Goal: Task Accomplishment & Management: Manage account settings

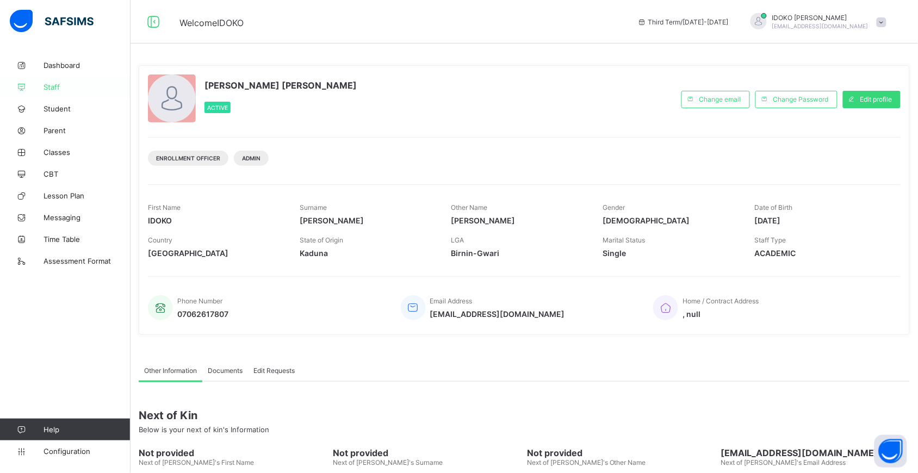
click at [52, 88] on span "Staff" at bounding box center [87, 87] width 87 height 9
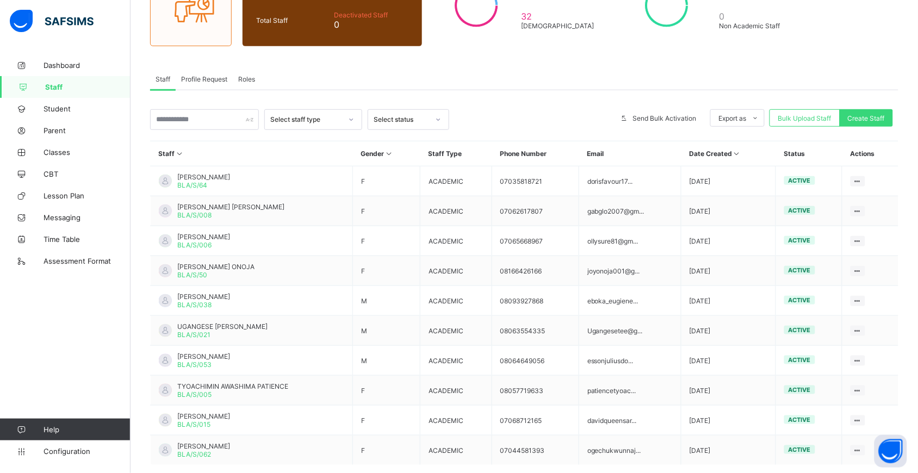
scroll to position [176, 0]
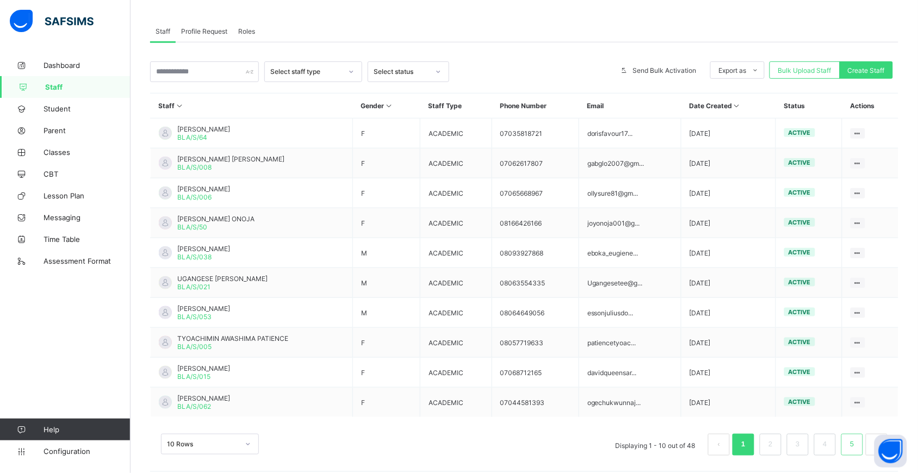
click at [857, 438] on link "5" at bounding box center [852, 445] width 10 height 14
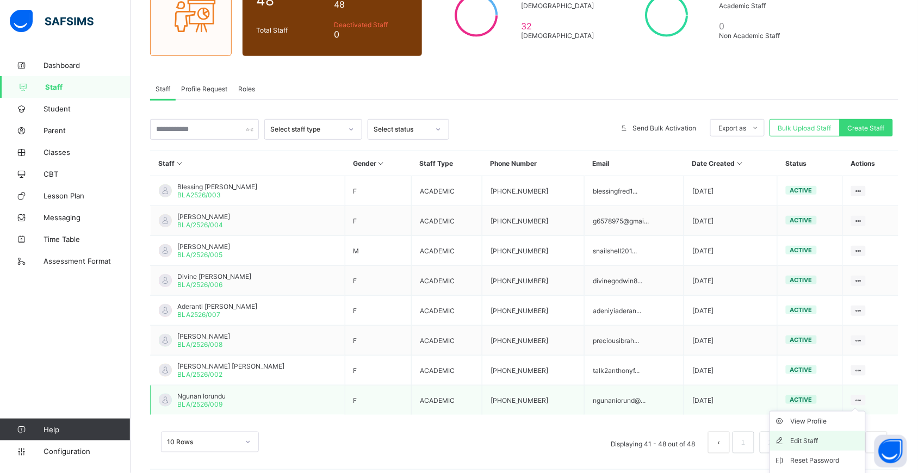
scroll to position [167, 0]
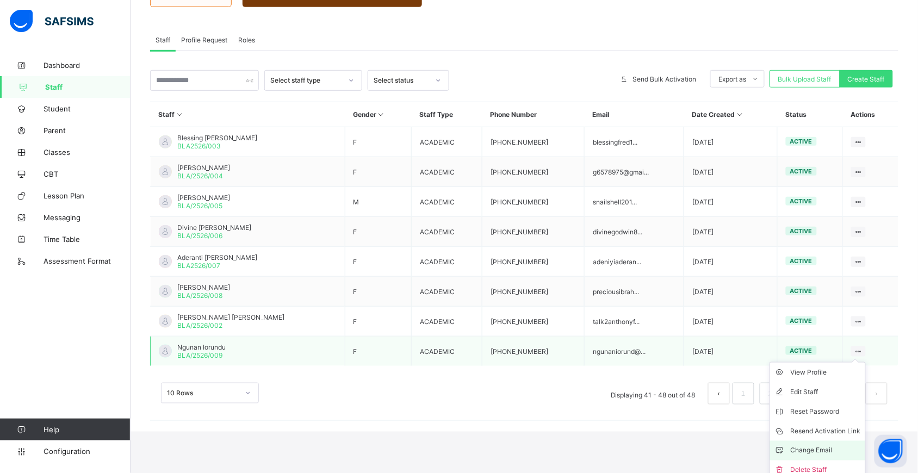
click at [852, 445] on div "Change Email" at bounding box center [826, 450] width 70 height 11
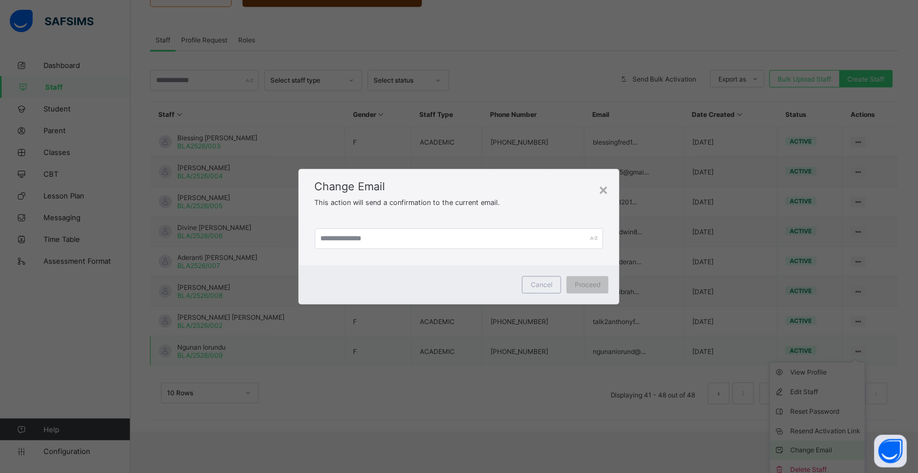
scroll to position [118, 0]
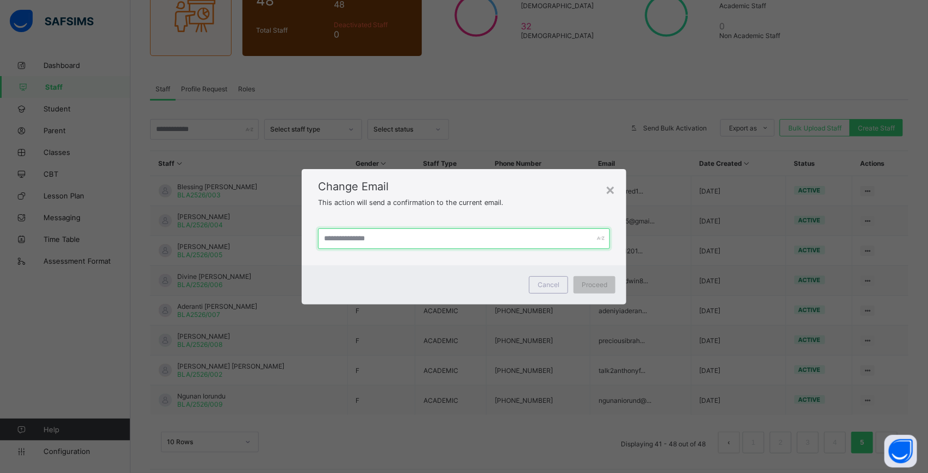
click at [379, 234] on input "text" at bounding box center [464, 238] width 292 height 21
type input "**********"
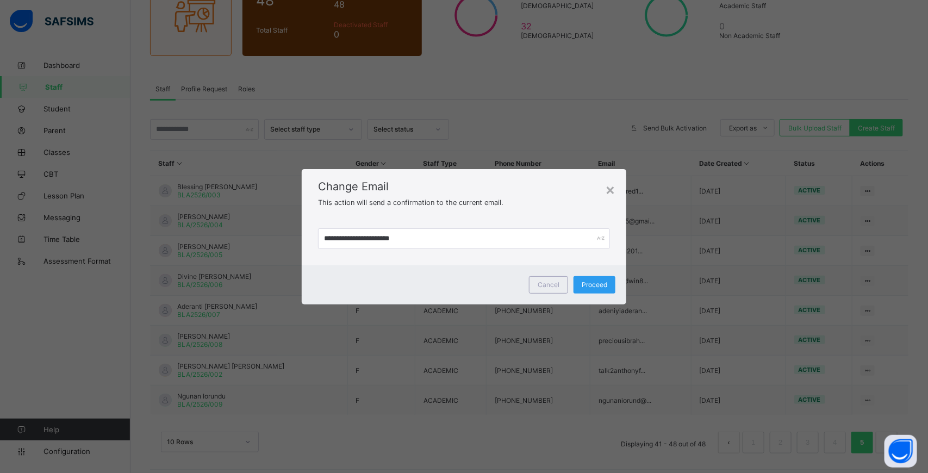
click at [580, 284] on div "Proceed" at bounding box center [595, 284] width 42 height 17
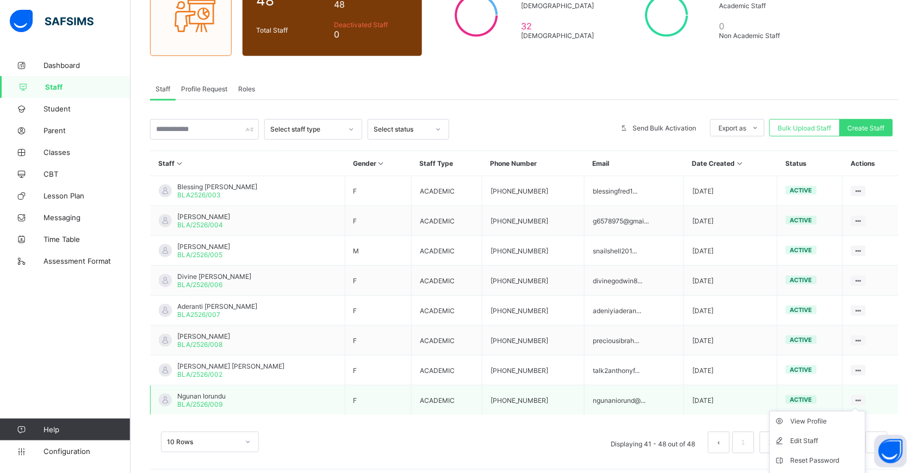
click at [863, 395] on div at bounding box center [858, 400] width 15 height 10
click at [849, 470] on li "Resend Activation Link" at bounding box center [817, 480] width 95 height 20
click at [866, 411] on ul "View Profile Edit Staff Reset Password Resend Activation Link Change Email Dele…" at bounding box center [818, 470] width 96 height 119
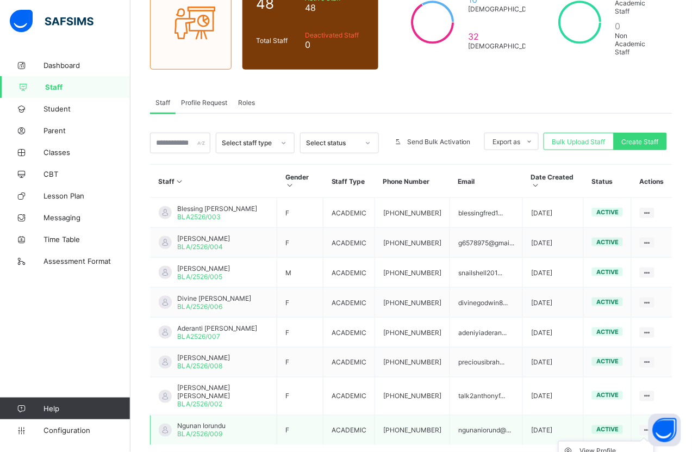
click at [653, 425] on div at bounding box center [647, 430] width 15 height 10
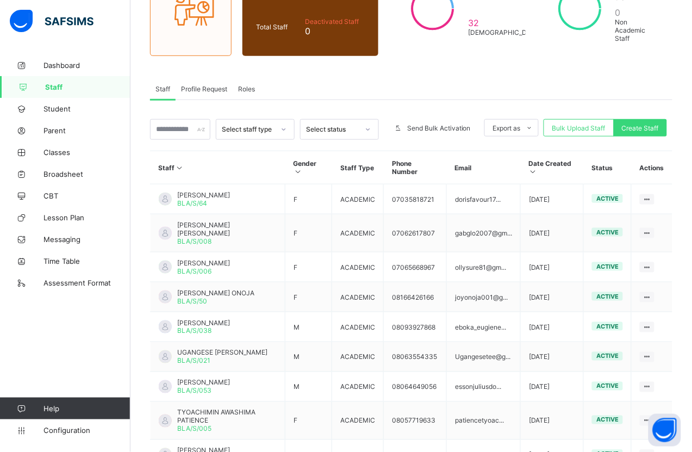
scroll to position [212, 0]
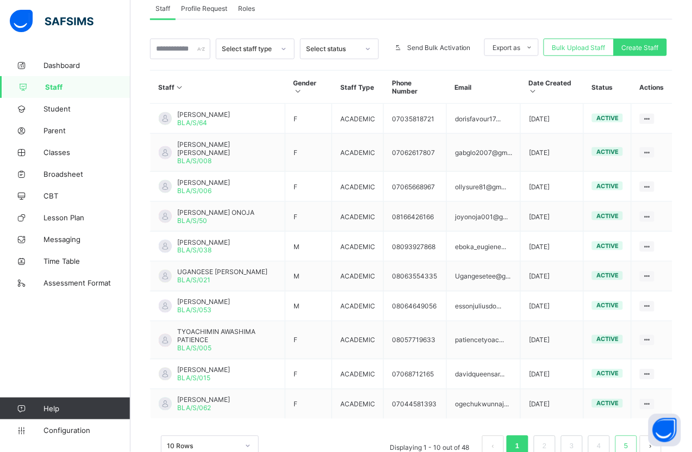
click at [631, 439] on link "5" at bounding box center [626, 446] width 10 height 14
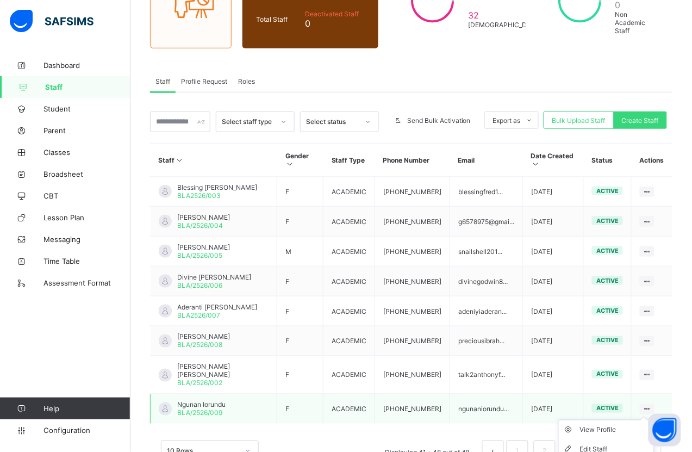
scroll to position [188, 0]
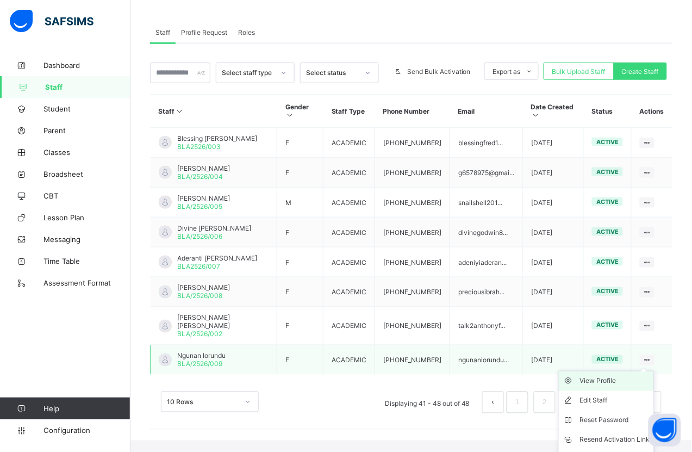
click at [639, 376] on div "View Profile" at bounding box center [615, 381] width 70 height 11
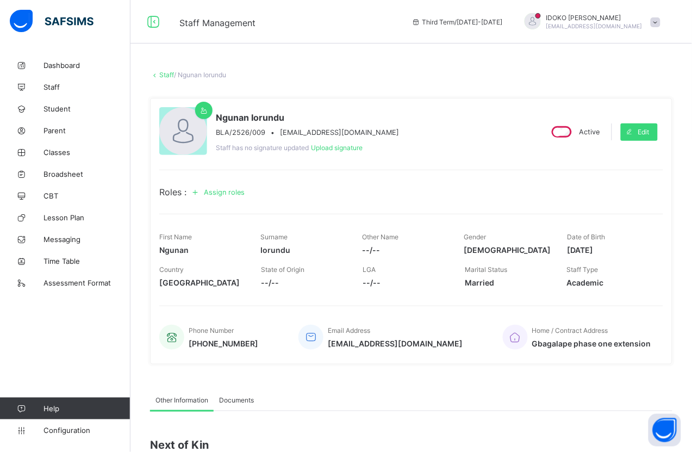
click at [541, 15] on div at bounding box center [533, 21] width 16 height 16
click at [510, 71] on div "Staff / [PERSON_NAME]" at bounding box center [411, 75] width 523 height 8
click at [52, 75] on link "Dashboard" at bounding box center [65, 65] width 131 height 22
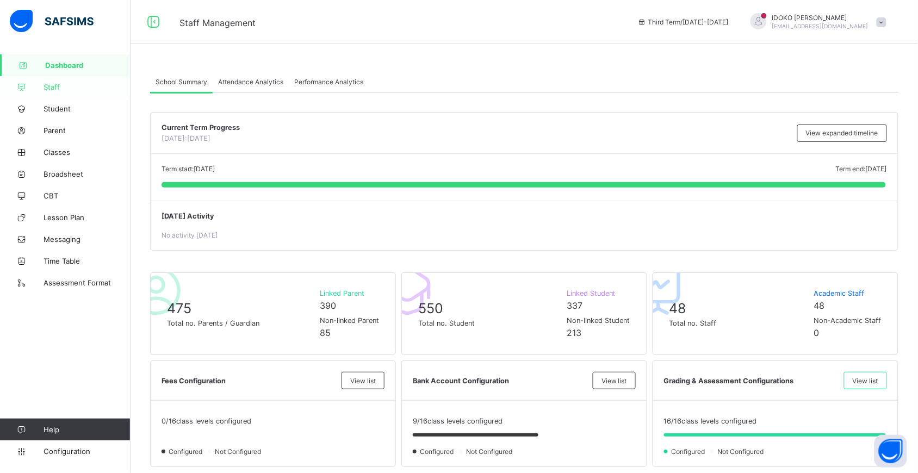
click at [52, 85] on span "Staff" at bounding box center [87, 87] width 87 height 9
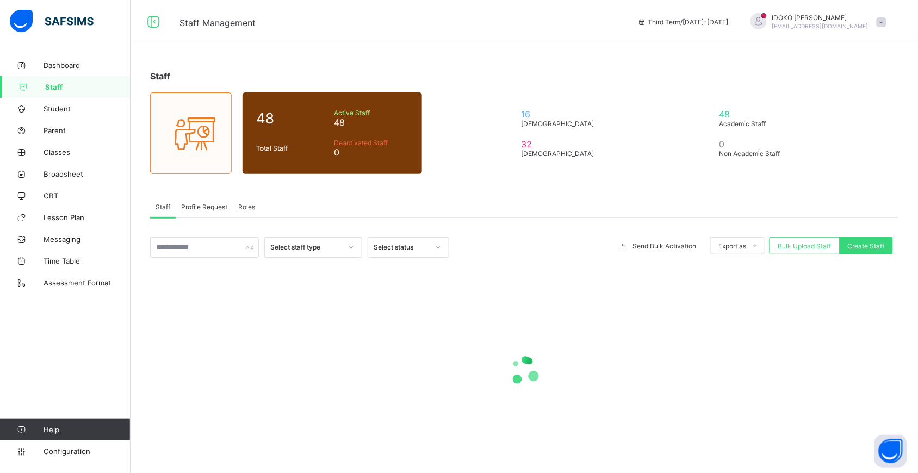
click at [52, 85] on span "Staff" at bounding box center [87, 87] width 85 height 9
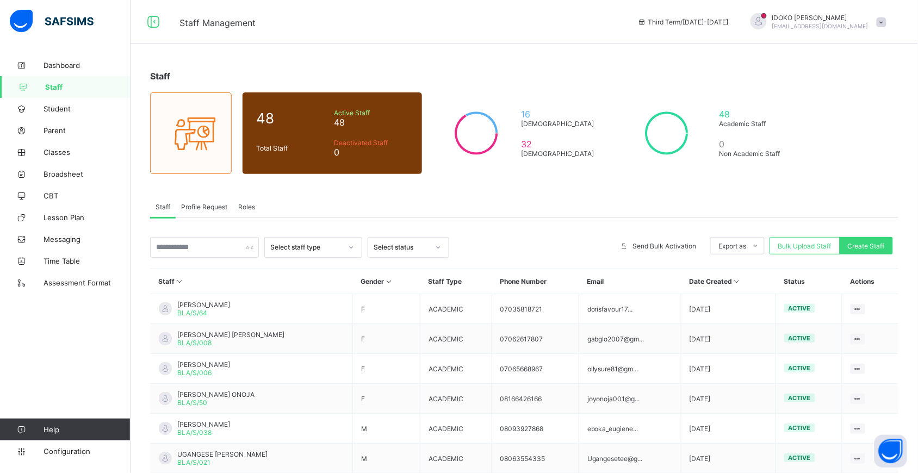
click at [197, 206] on span "Profile Request" at bounding box center [204, 207] width 46 height 8
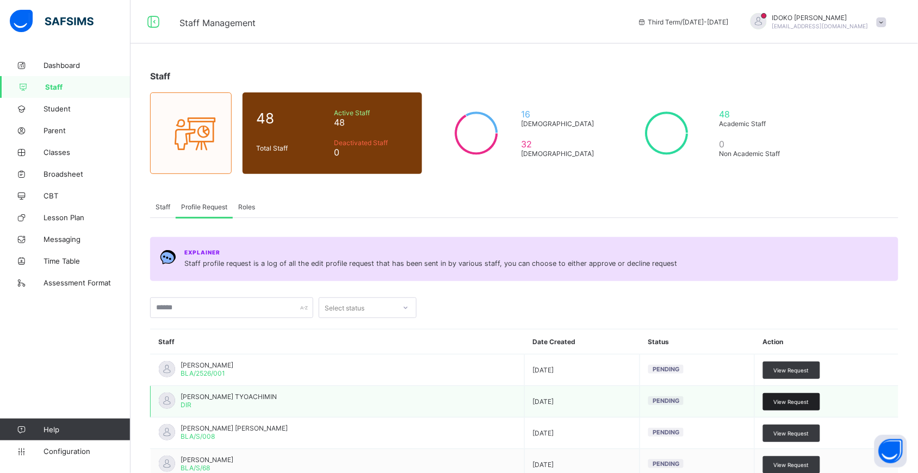
click at [692, 399] on span "View Request" at bounding box center [791, 402] width 35 height 7
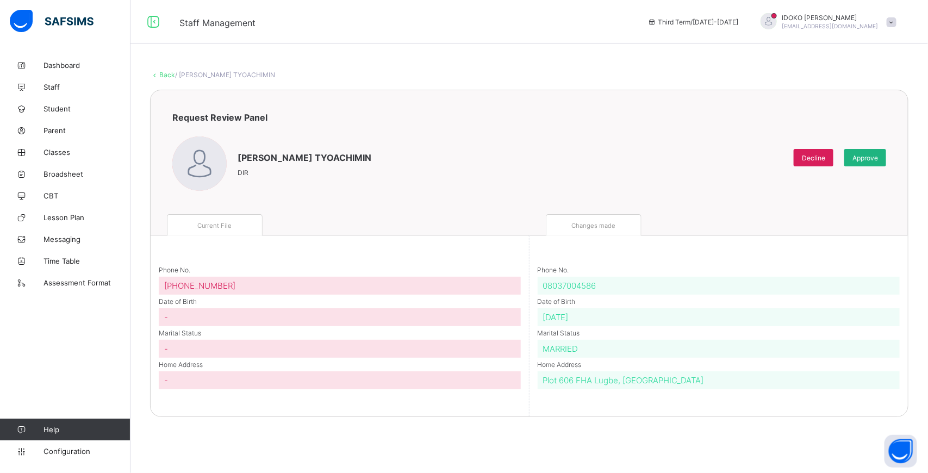
click at [692, 154] on span "Approve" at bounding box center [866, 158] width 26 height 8
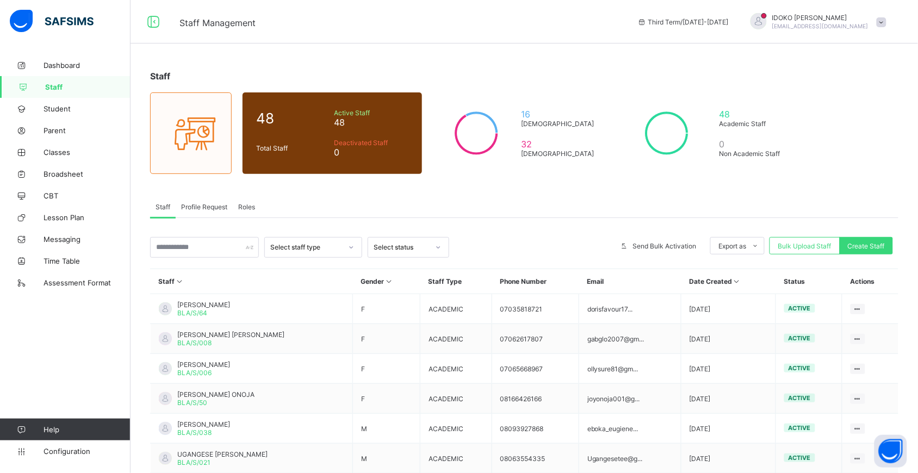
click at [206, 207] on span "Profile Request" at bounding box center [204, 207] width 46 height 8
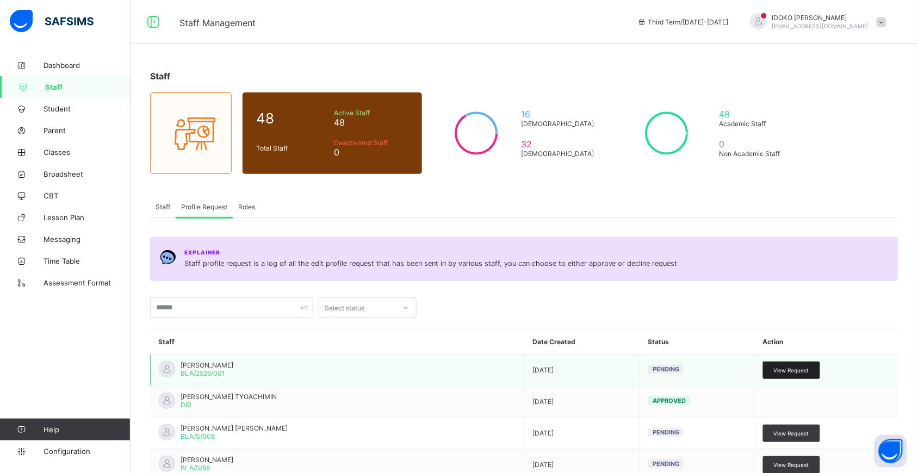
click at [692, 367] on span "View Request" at bounding box center [791, 370] width 35 height 7
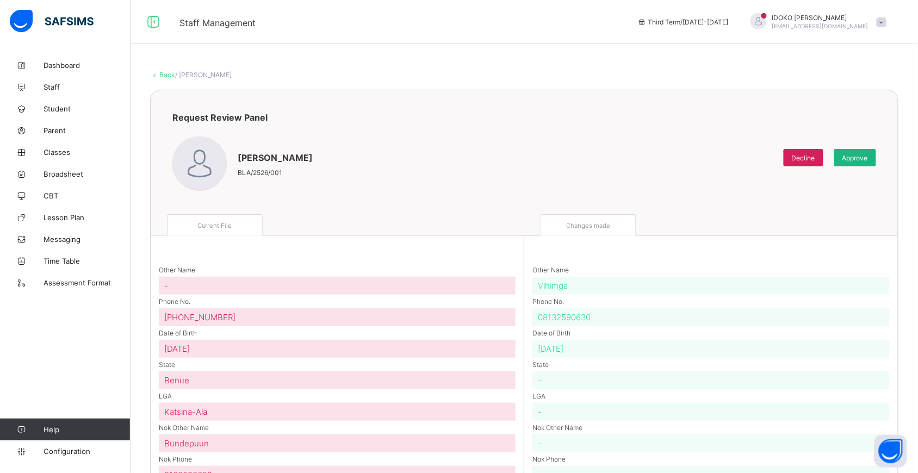
click at [692, 161] on div "Approve" at bounding box center [855, 157] width 42 height 17
click at [692, 156] on span "Approve" at bounding box center [855, 158] width 26 height 8
click at [692, 155] on span "Approve" at bounding box center [855, 158] width 26 height 8
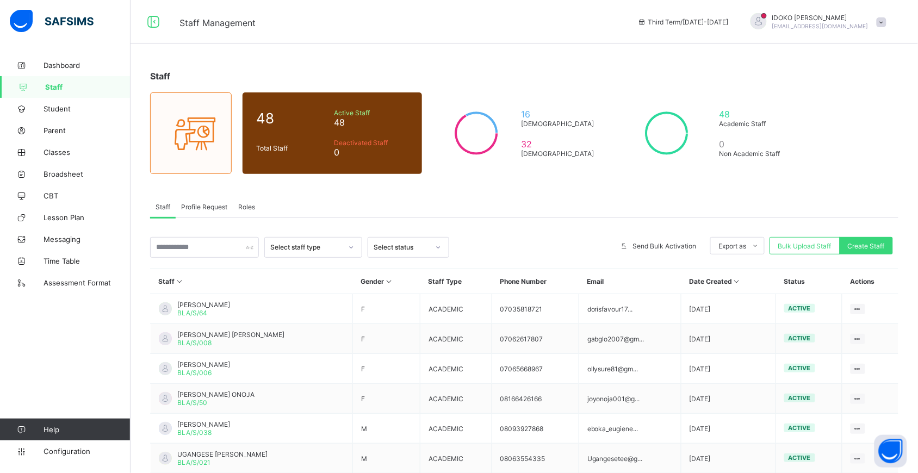
click at [205, 203] on span "Profile Request" at bounding box center [204, 207] width 46 height 8
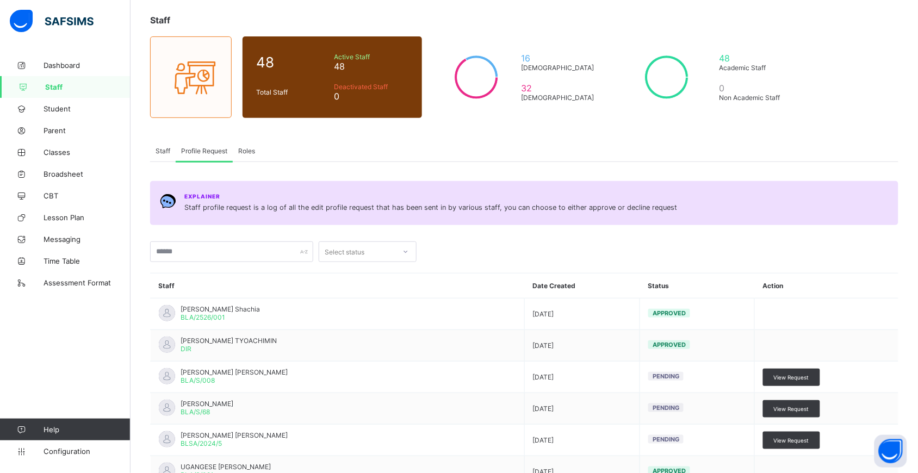
scroll to position [178, 0]
